Goal: Navigation & Orientation: Find specific page/section

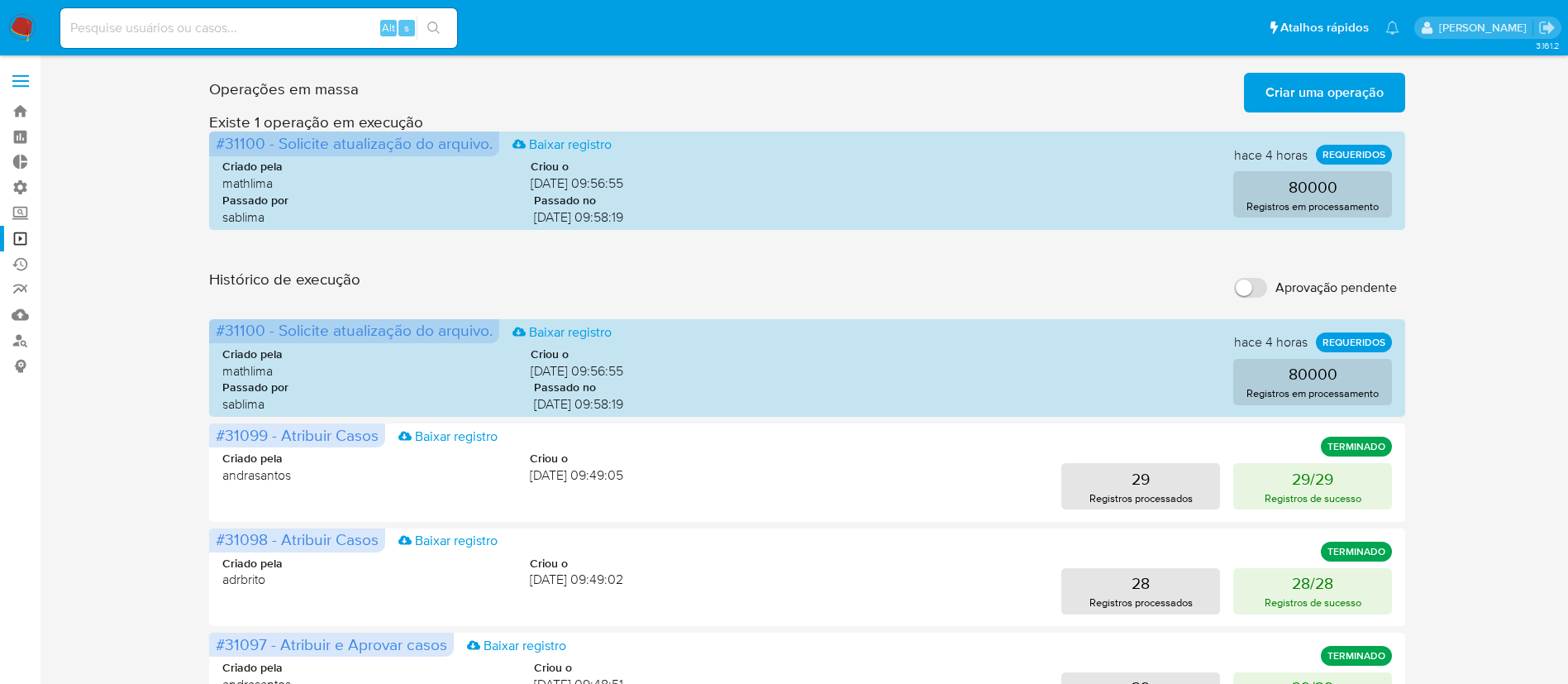
scroll to position [22, 0]
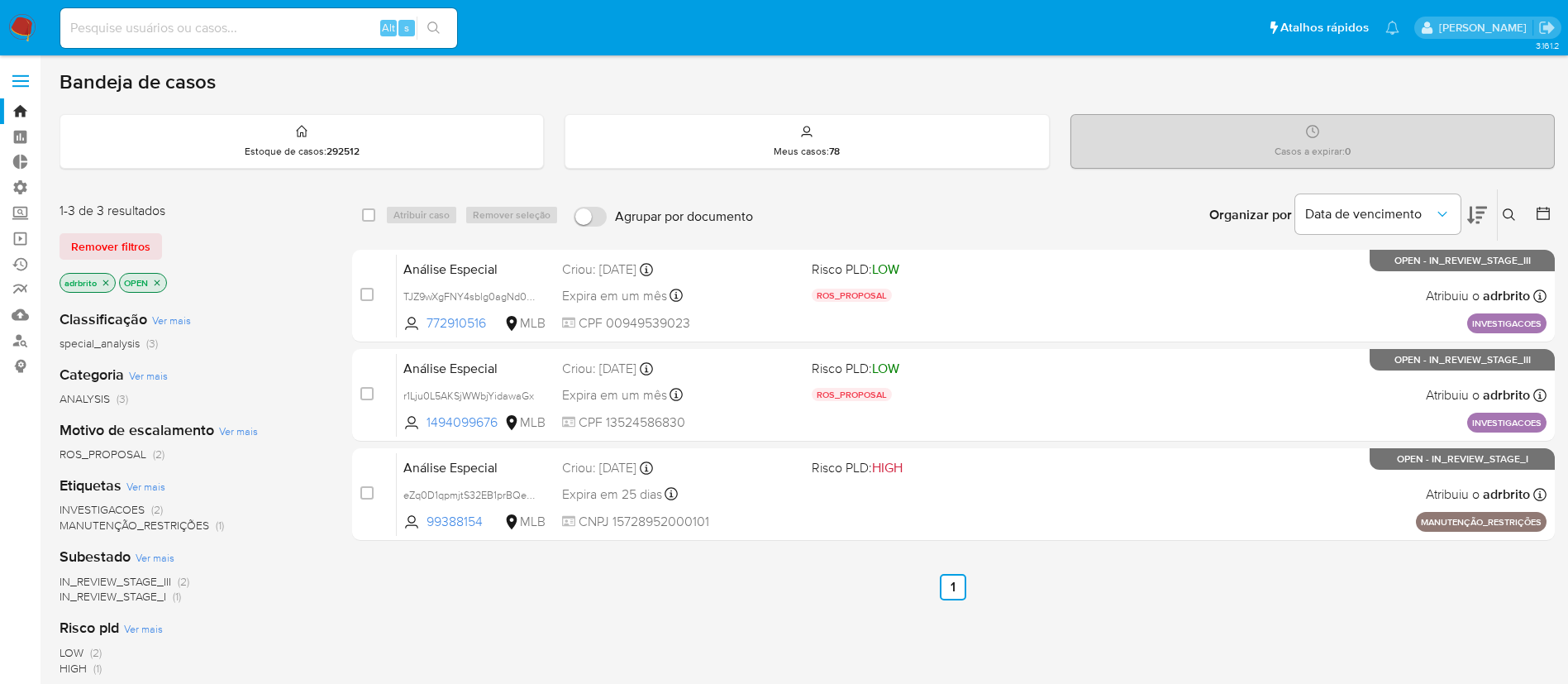
click at [107, 281] on icon "close-filter" at bounding box center [105, 282] width 10 height 10
